Goal: Register for event/course

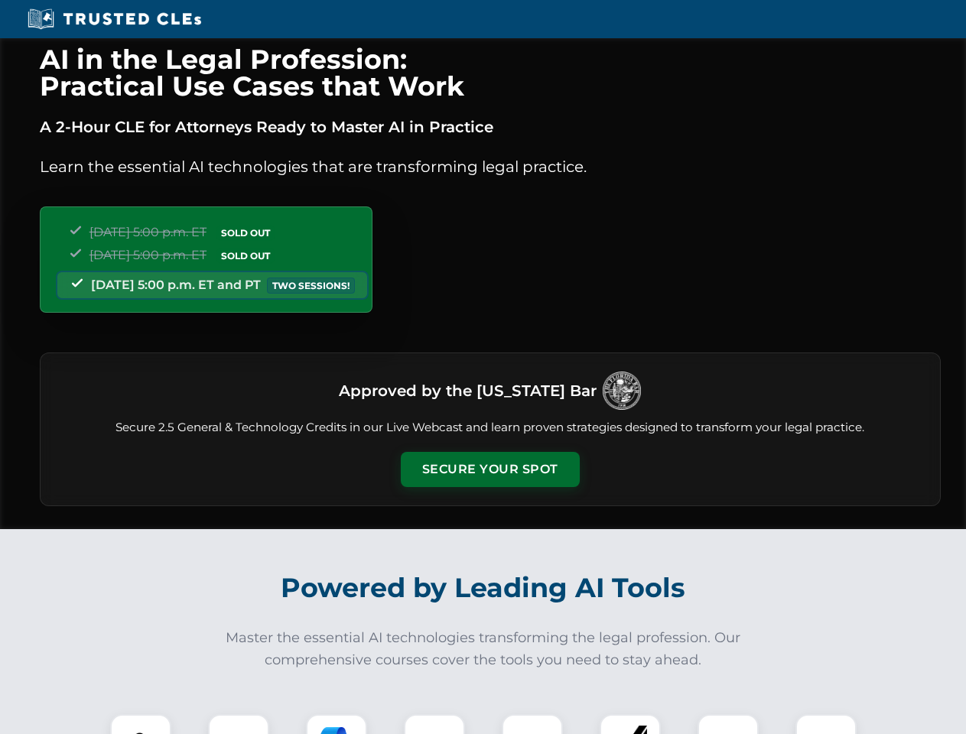
click at [489, 469] on button "Secure Your Spot" at bounding box center [490, 469] width 179 height 35
click at [141, 724] on img at bounding box center [140, 744] width 44 height 44
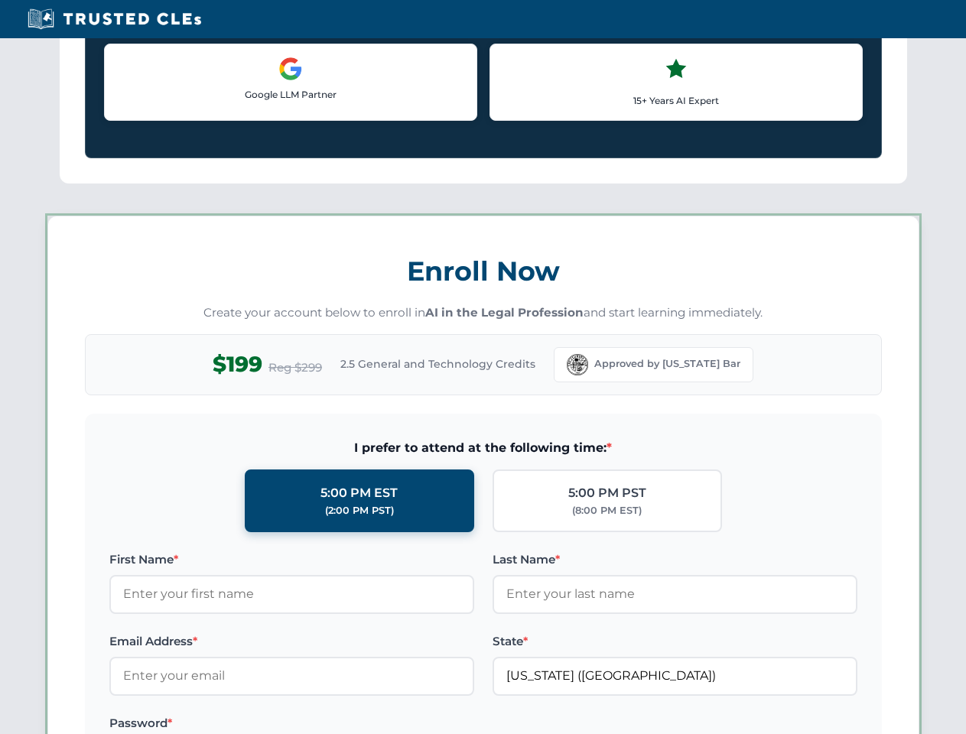
click at [336, 724] on label "Password *" at bounding box center [291, 723] width 365 height 18
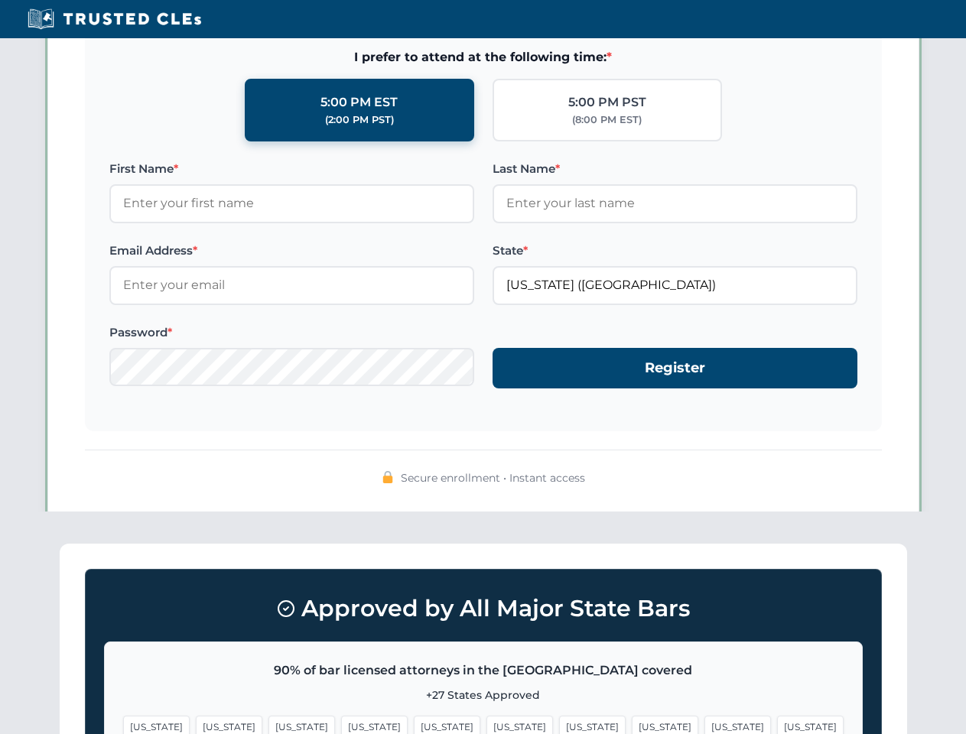
click at [704, 724] on span "[US_STATE]" at bounding box center [737, 727] width 67 height 22
